Goal: Task Accomplishment & Management: Complete application form

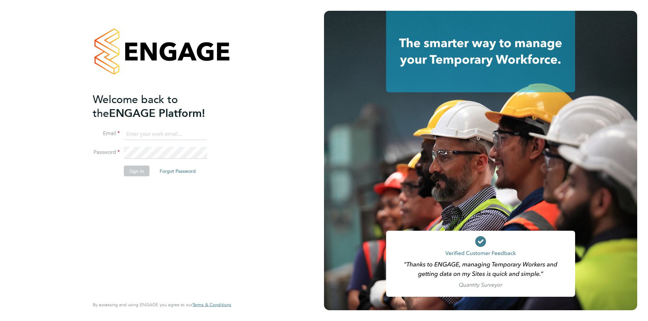
type input "oli.thomas@novaeducation.net"
click at [142, 168] on button "Sign In" at bounding box center [137, 171] width 26 height 11
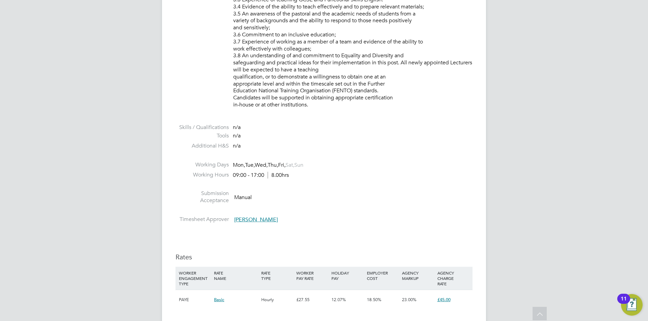
drag, startPoint x: 290, startPoint y: 262, endPoint x: 289, endPoint y: 291, distance: 29.4
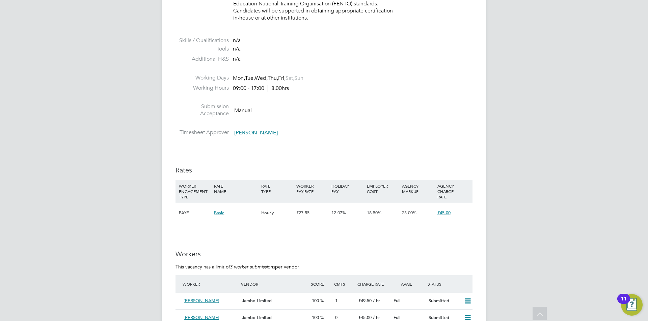
scroll to position [840, 0]
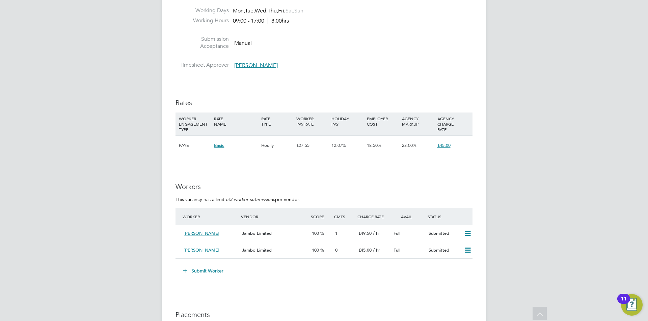
click at [204, 270] on button "Submit Worker" at bounding box center [203, 271] width 51 height 11
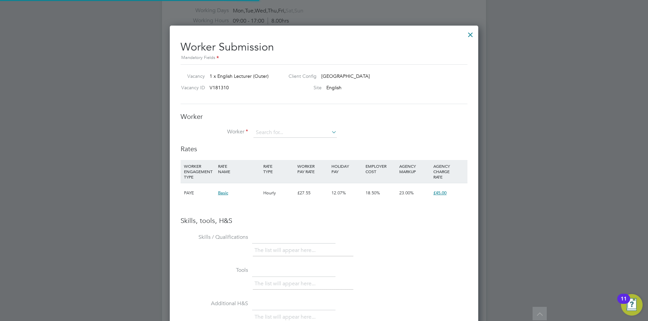
scroll to position [3, 3]
click at [287, 134] on input at bounding box center [294, 133] width 83 height 10
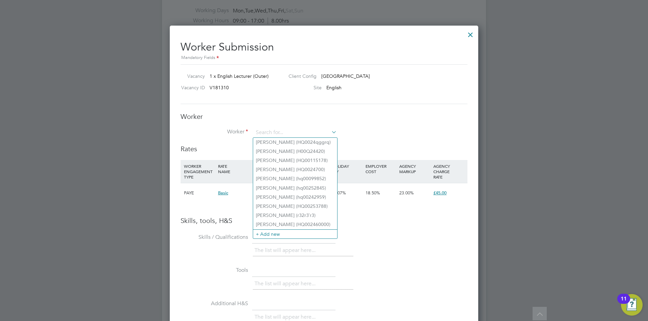
click at [352, 131] on li "Worker" at bounding box center [323, 136] width 287 height 17
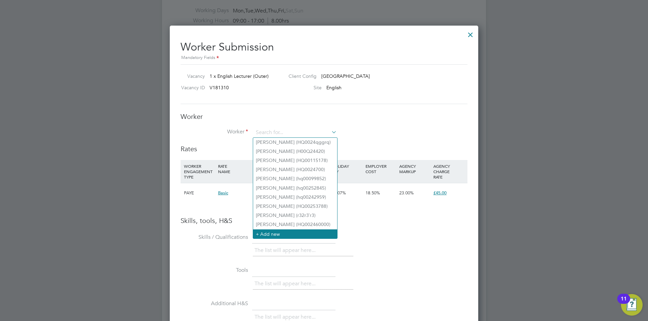
click at [268, 234] on li "+ Add new" at bounding box center [295, 234] width 84 height 9
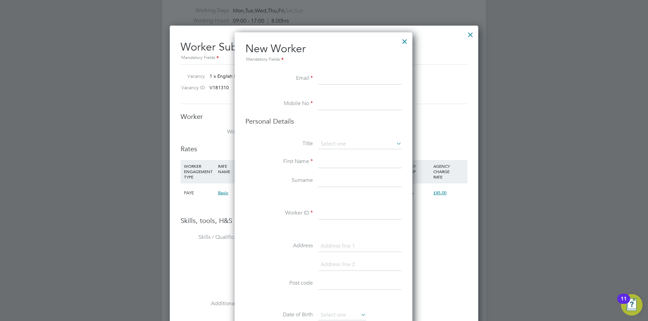
click at [330, 82] on input at bounding box center [359, 79] width 83 height 12
paste input "fatima_bodiyat@hotmail.com"
type input "fatima_bodiyat@hotmail.com"
click at [353, 107] on input at bounding box center [359, 104] width 83 height 12
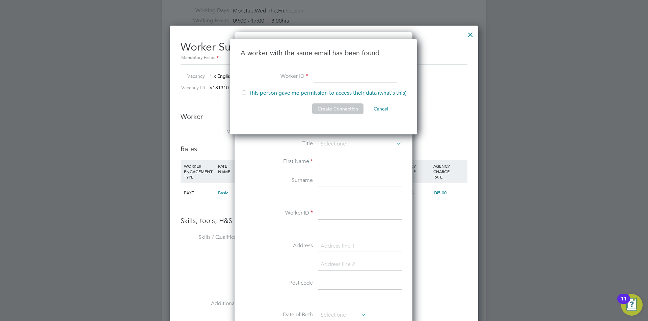
click at [247, 93] on li "This person gave me permission to access their data ( what's this )" at bounding box center [324, 97] width 166 height 14
click at [329, 77] on input at bounding box center [354, 77] width 83 height 12
type input "HQ00242802"
click at [333, 106] on button "Create Connection" at bounding box center [337, 109] width 51 height 11
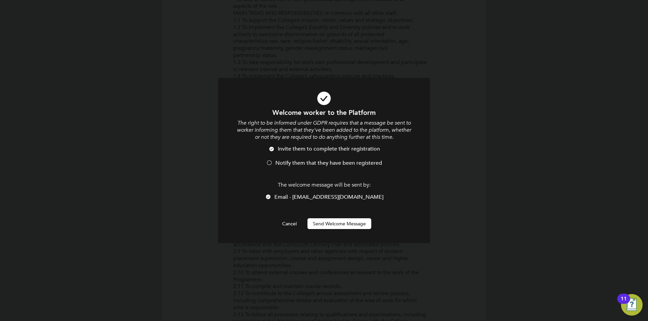
click at [274, 163] on li "Notify them that they have been registered" at bounding box center [323, 167] width 175 height 14
click at [336, 223] on button "Send Welcome Message" at bounding box center [339, 224] width 64 height 11
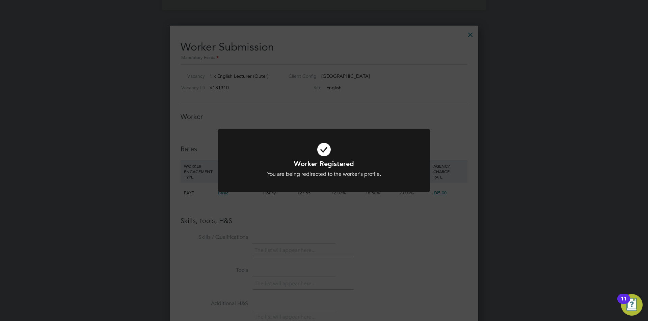
click at [316, 219] on div "Worker Registered You are being redirected to the worker's profile. Cancel Okay" at bounding box center [324, 160] width 648 height 321
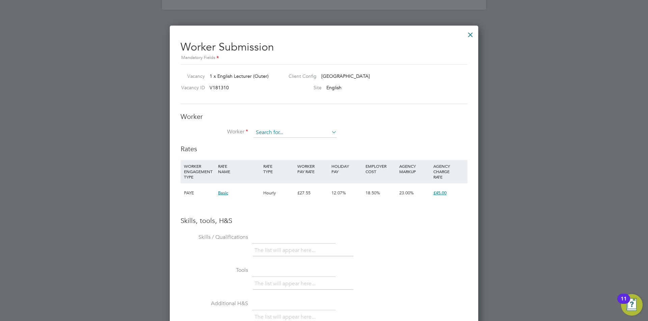
click at [285, 134] on input at bounding box center [294, 133] width 83 height 10
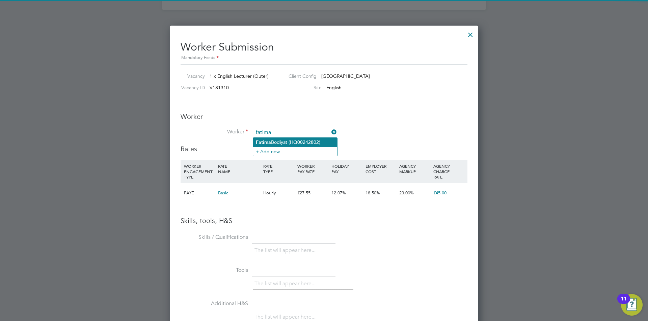
click at [289, 141] on li "Fatima Bodiyat (HQ00242802)" at bounding box center [295, 142] width 84 height 9
type input "Fatima Bodiyat (HQ00242802)"
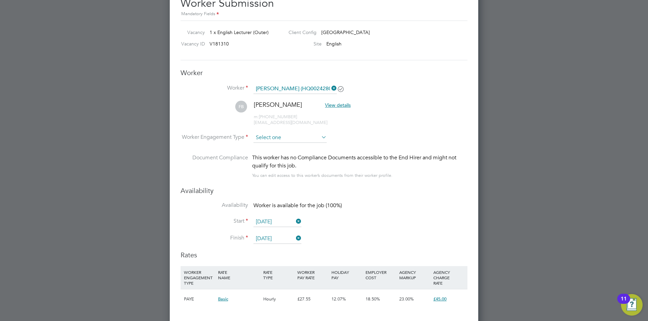
click at [276, 137] on input at bounding box center [289, 138] width 73 height 10
click at [276, 146] on li "Contract" at bounding box center [290, 147] width 74 height 9
type input "Contract"
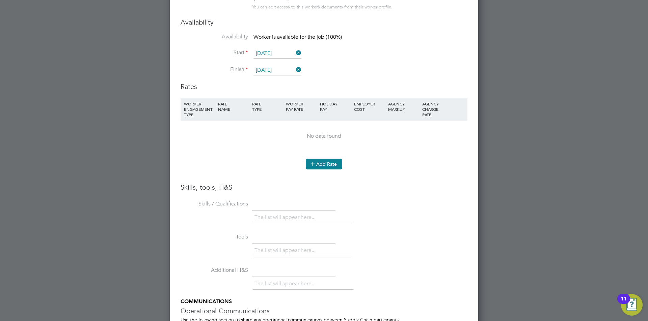
click at [320, 165] on button "Add Rate" at bounding box center [324, 164] width 36 height 11
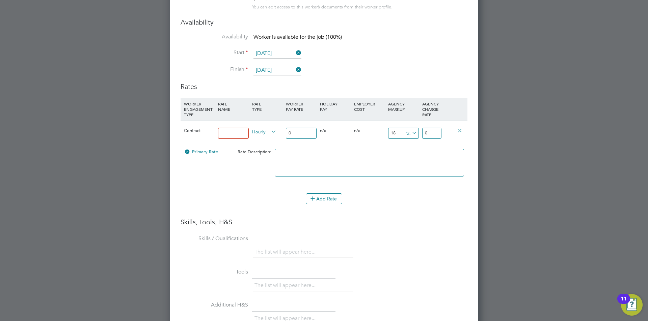
click at [235, 136] on input at bounding box center [233, 133] width 31 height 11
type input "Basic"
click at [301, 132] on input "0" at bounding box center [301, 133] width 31 height 11
type input "3"
type input "3.54"
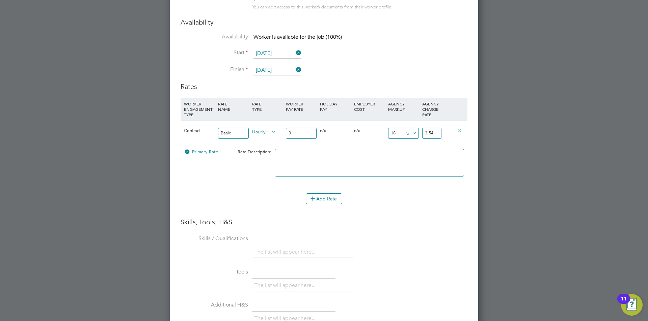
type input "35"
type input "6.3"
type input "41.3"
type input "35"
drag, startPoint x: 436, startPoint y: 131, endPoint x: 429, endPoint y: 133, distance: 7.4
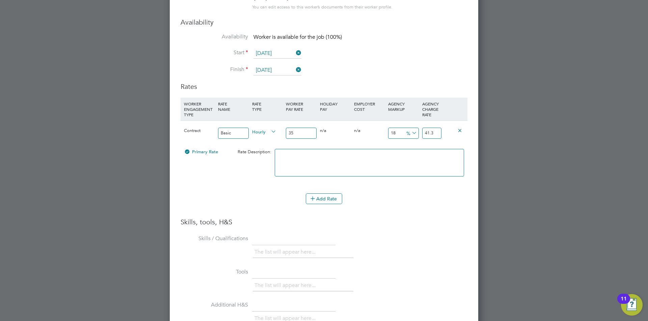
click at [429, 133] on input "41.3" at bounding box center [431, 133] width 19 height 11
click at [410, 135] on icon at bounding box center [410, 133] width 0 height 9
click at [414, 148] on li "£" at bounding box center [411, 149] width 16 height 9
click at [435, 134] on input "41.3" at bounding box center [431, 133] width 19 height 11
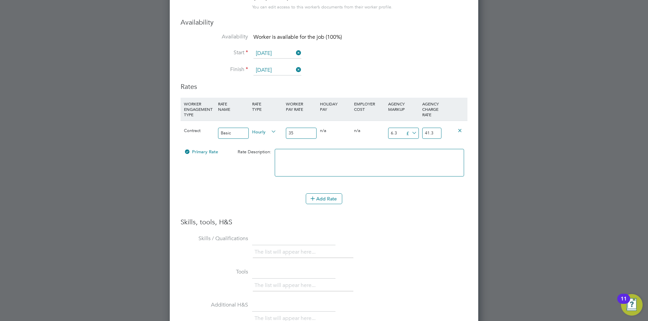
type input "6"
type input "41"
type input "-31"
type input "4"
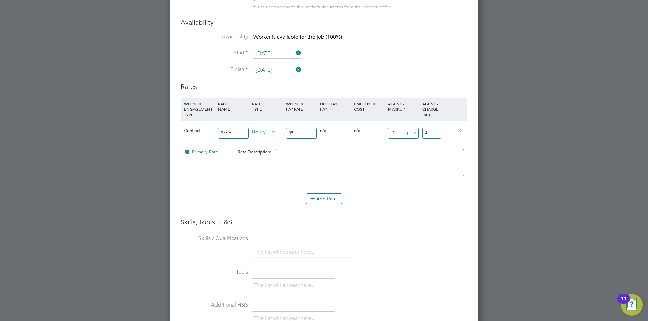
type input "11"
type input "46"
type input "11.5"
type input "46.50"
click at [370, 203] on div "Add Rate" at bounding box center [323, 199] width 287 height 11
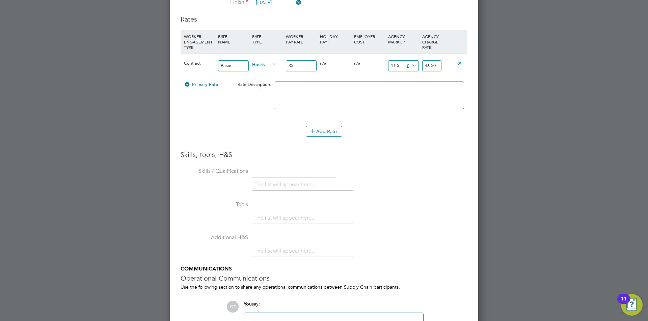
scroll to position [1184, 0]
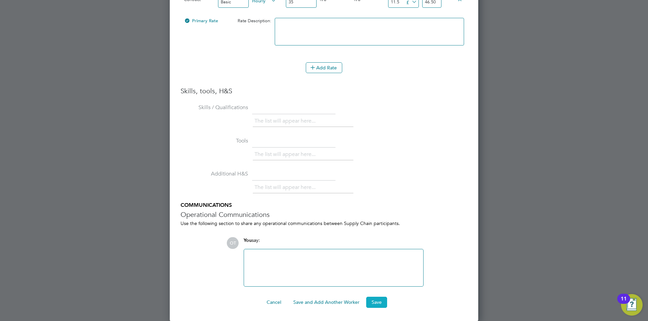
click at [381, 303] on button "Save" at bounding box center [376, 302] width 21 height 11
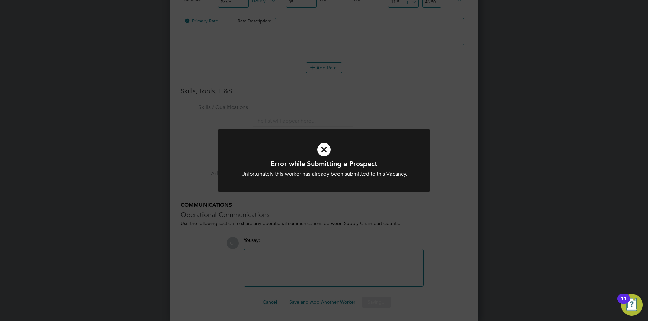
click at [356, 245] on div "Error while Submitting a Prospect Unfortunately this worker has already been su…" at bounding box center [324, 160] width 648 height 321
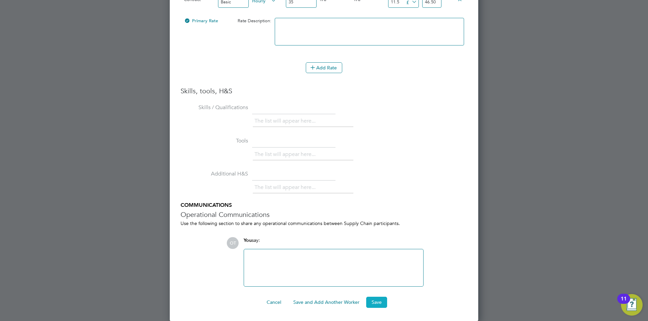
click at [374, 302] on button "Save" at bounding box center [376, 302] width 21 height 11
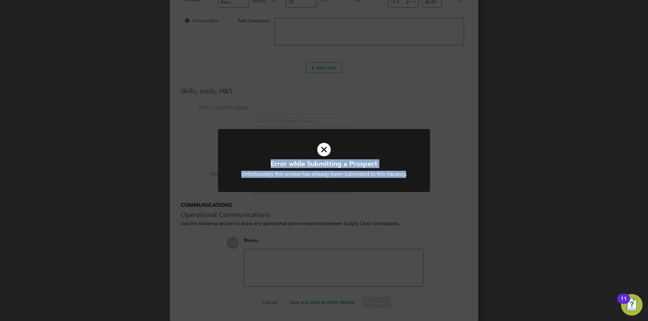
click at [406, 194] on div "Error while Submitting a Prospect Unfortunately this worker has already been su…" at bounding box center [324, 164] width 212 height 71
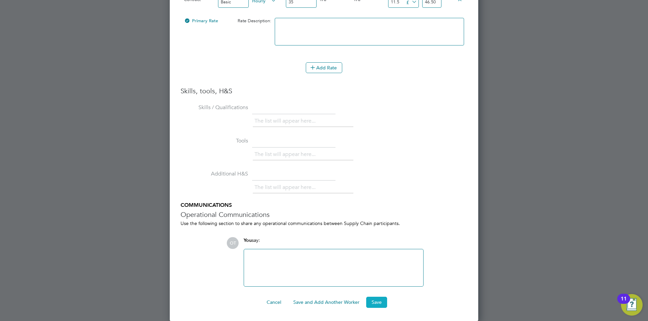
click at [377, 303] on button "Save" at bounding box center [376, 302] width 21 height 11
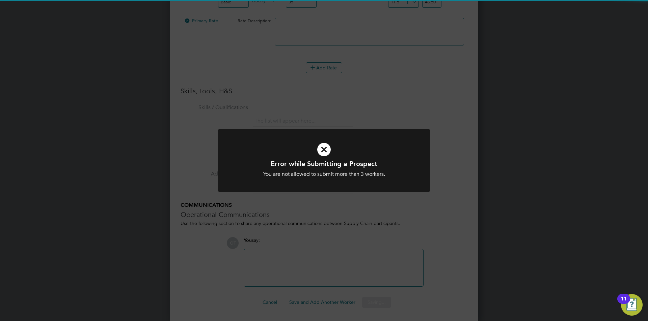
click at [353, 240] on div "Error while Submitting a Prospect You are not allowed to submit more than 3 wor…" at bounding box center [324, 160] width 648 height 321
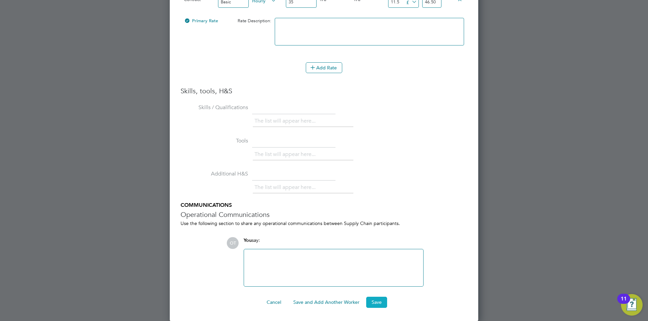
click at [378, 301] on button "Save" at bounding box center [376, 302] width 21 height 11
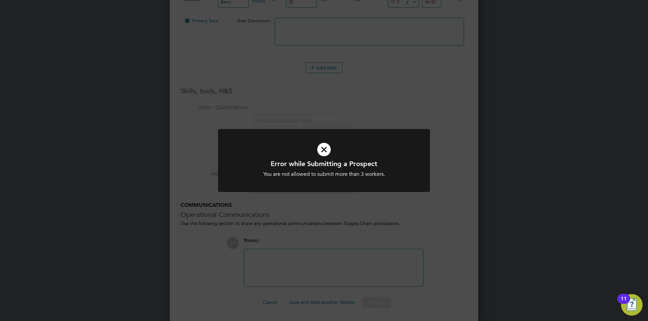
click at [371, 191] on div at bounding box center [324, 160] width 212 height 63
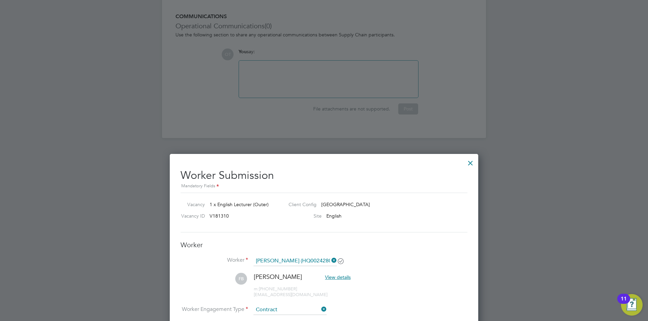
scroll to position [644, 0]
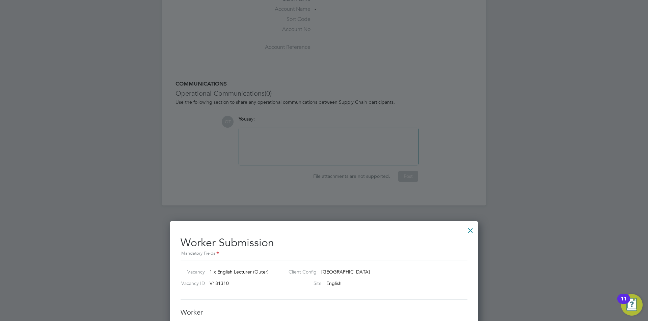
click at [471, 235] on div at bounding box center [470, 229] width 12 height 12
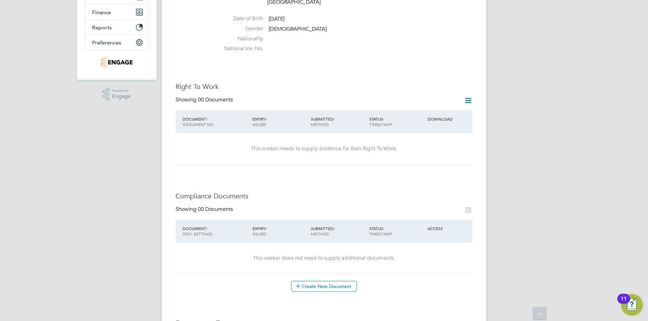
scroll to position [0, 0]
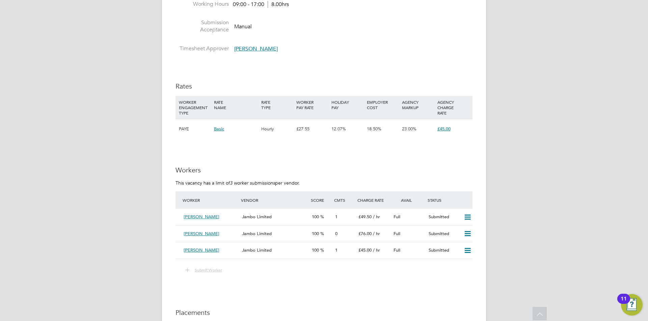
scroll to position [823, 0]
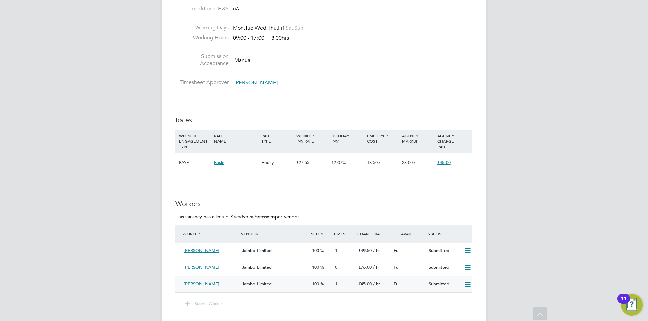
click at [210, 288] on div "[PERSON_NAME]" at bounding box center [210, 284] width 58 height 11
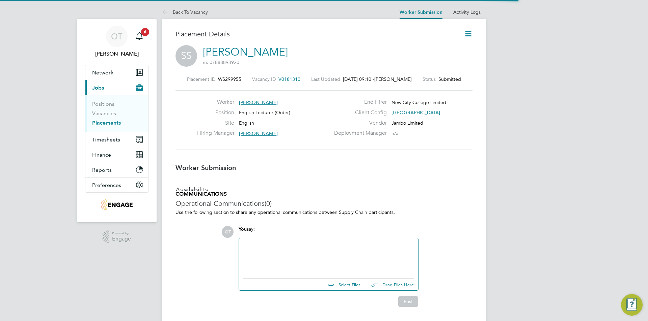
scroll to position [6, 99]
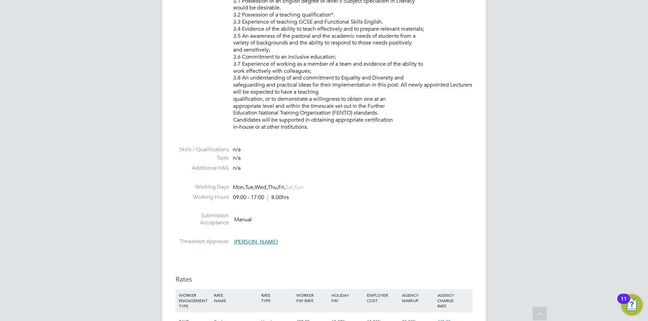
drag, startPoint x: 273, startPoint y: 244, endPoint x: 271, endPoint y: 306, distance: 62.4
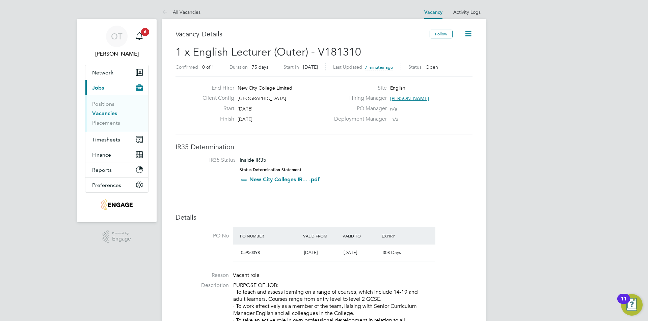
drag, startPoint x: 264, startPoint y: 161, endPoint x: 261, endPoint y: 24, distance: 136.6
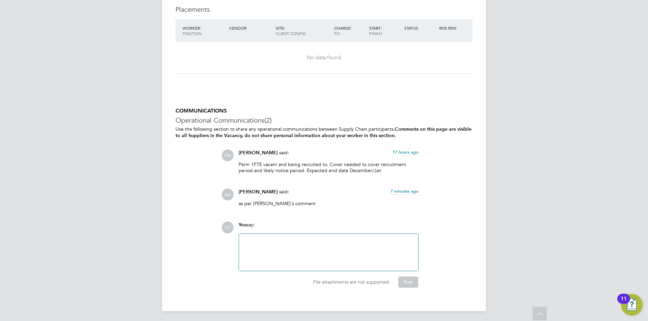
drag, startPoint x: 275, startPoint y: 68, endPoint x: 296, endPoint y: 210, distance: 143.1
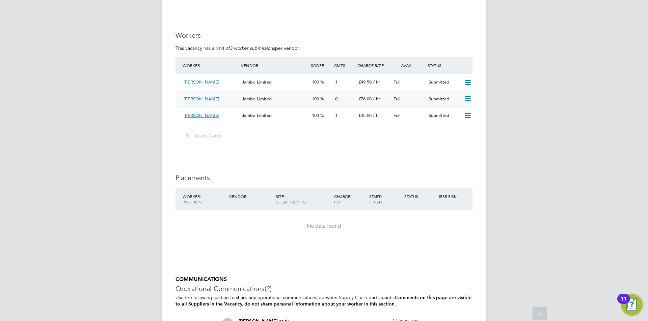
click at [208, 100] on span "[PERSON_NAME]" at bounding box center [202, 99] width 36 height 6
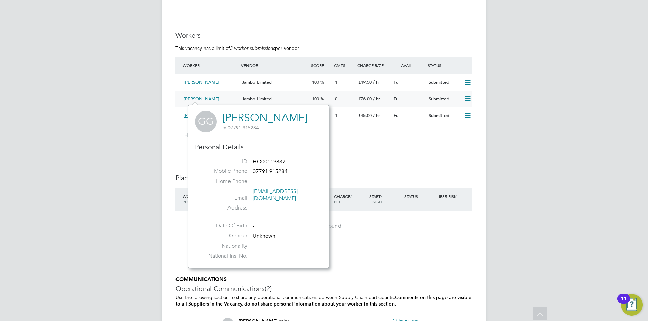
click at [204, 97] on span "[PERSON_NAME]" at bounding box center [202, 99] width 36 height 6
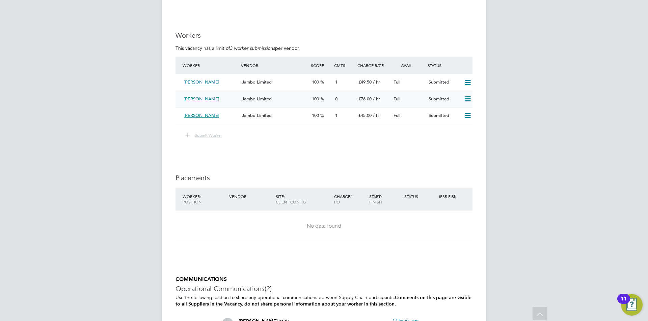
click at [197, 99] on span "[PERSON_NAME]" at bounding box center [202, 99] width 36 height 6
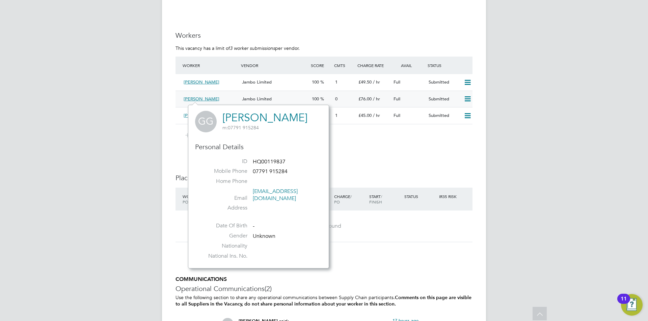
click at [194, 100] on span "[PERSON_NAME]" at bounding box center [202, 99] width 36 height 6
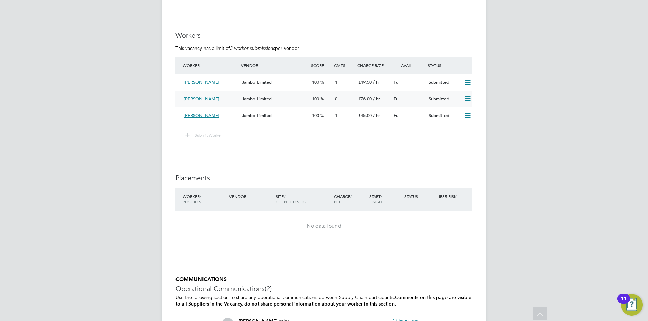
click at [184, 96] on div "[PERSON_NAME]" at bounding box center [210, 99] width 58 height 11
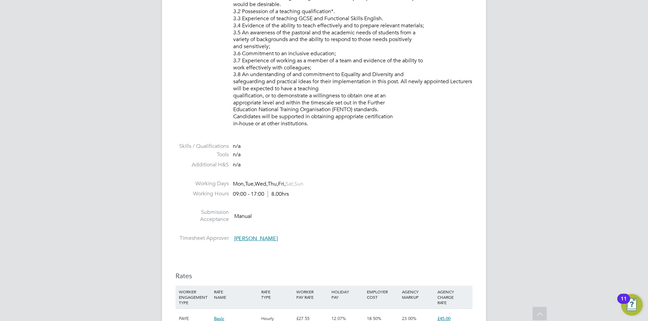
drag, startPoint x: 458, startPoint y: 120, endPoint x: 461, endPoint y: 252, distance: 132.3
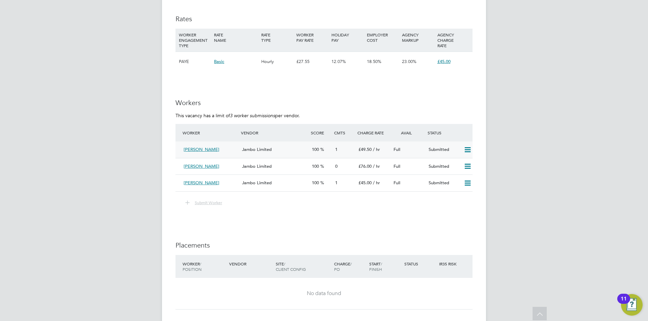
click at [201, 149] on span "[PERSON_NAME]" at bounding box center [202, 150] width 36 height 6
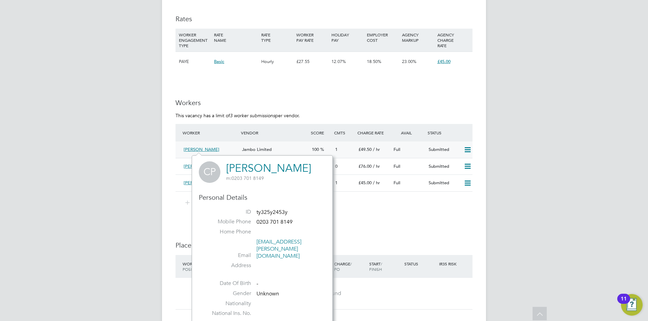
click at [200, 149] on span "[PERSON_NAME]" at bounding box center [202, 150] width 36 height 6
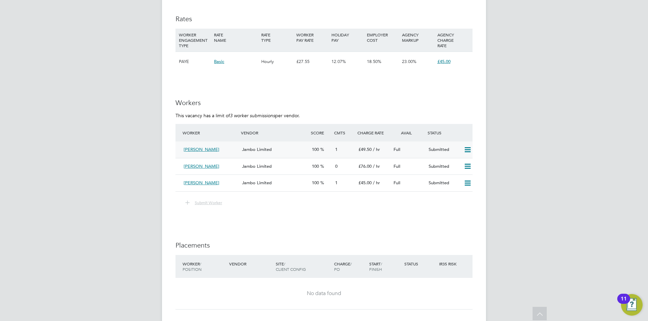
click at [206, 148] on span "[PERSON_NAME]" at bounding box center [202, 150] width 36 height 6
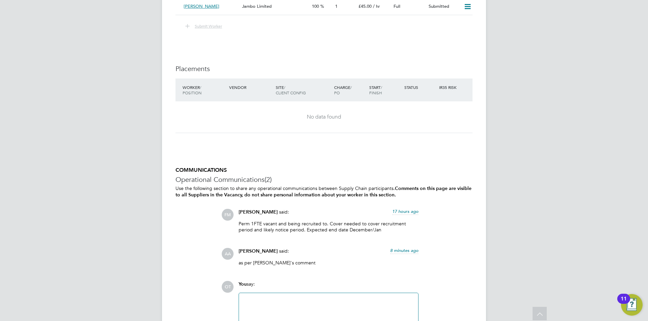
drag, startPoint x: 310, startPoint y: 198, endPoint x: 308, endPoint y: 264, distance: 66.1
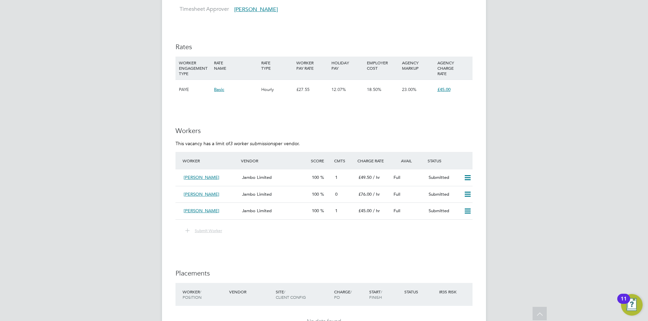
drag, startPoint x: 250, startPoint y: 112, endPoint x: 251, endPoint y: 119, distance: 7.5
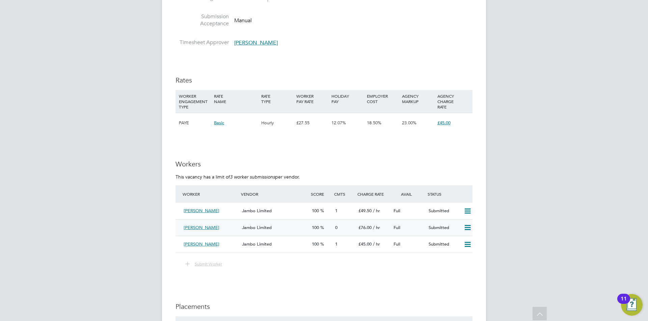
click at [206, 228] on span "[PERSON_NAME]" at bounding box center [202, 228] width 36 height 6
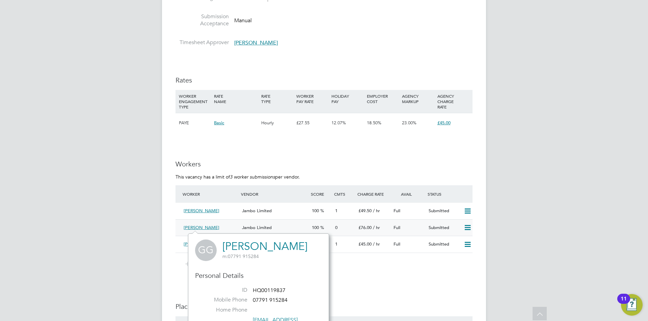
click at [207, 229] on span "[PERSON_NAME]" at bounding box center [202, 228] width 36 height 6
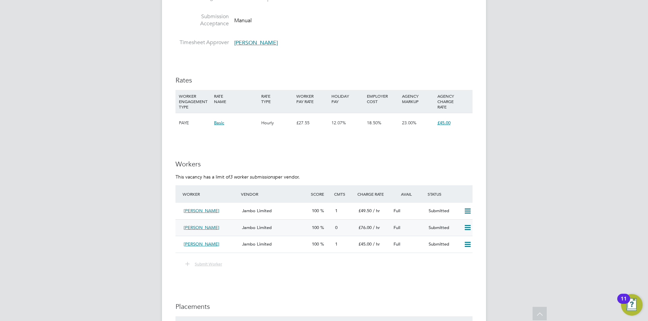
click at [201, 229] on span "[PERSON_NAME]" at bounding box center [202, 228] width 36 height 6
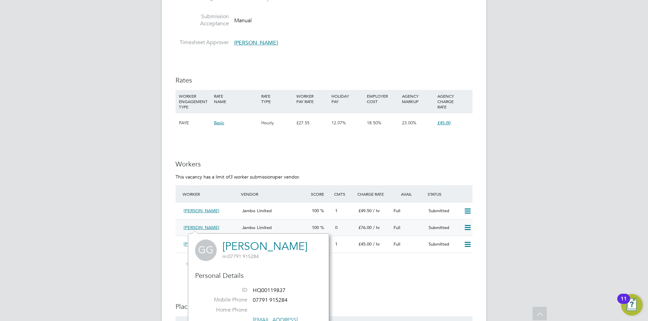
click at [194, 226] on span "[PERSON_NAME]" at bounding box center [202, 228] width 36 height 6
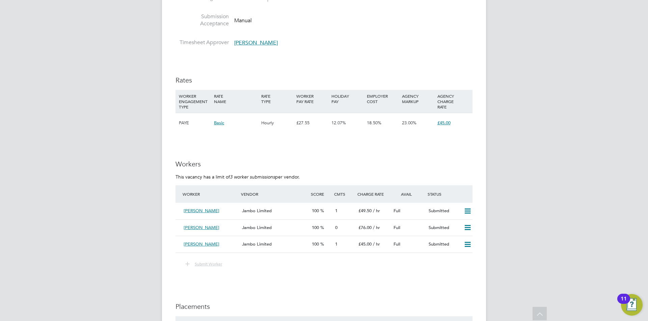
click at [348, 228] on div "0" at bounding box center [343, 228] width 23 height 11
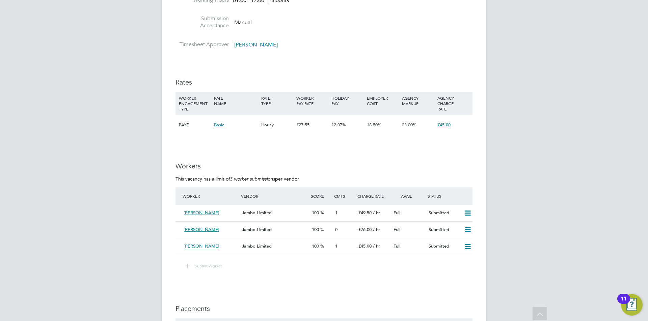
drag, startPoint x: 309, startPoint y: 183, endPoint x: 307, endPoint y: 248, distance: 64.5
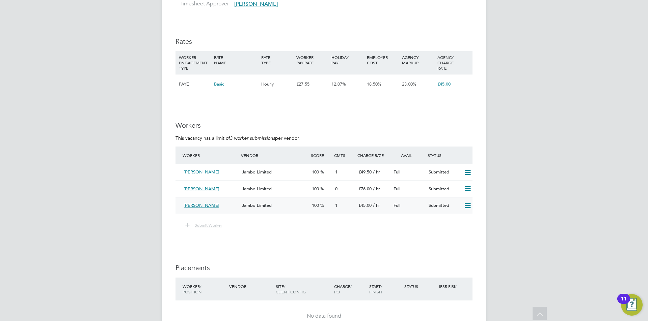
click at [338, 206] on div "1" at bounding box center [343, 205] width 23 height 11
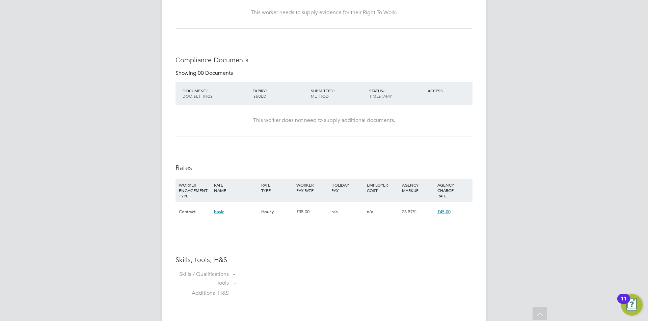
drag, startPoint x: 334, startPoint y: 201, endPoint x: 341, endPoint y: 262, distance: 61.5
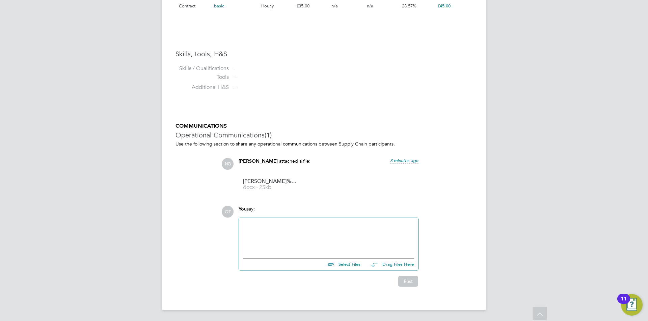
drag, startPoint x: 339, startPoint y: 252, endPoint x: 331, endPoint y: 305, distance: 54.2
